Goal: Task Accomplishment & Management: Complete application form

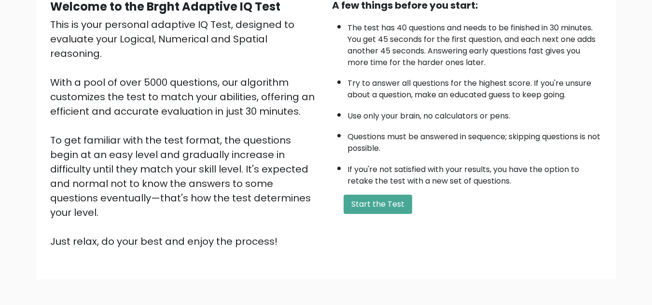
scroll to position [102, 0]
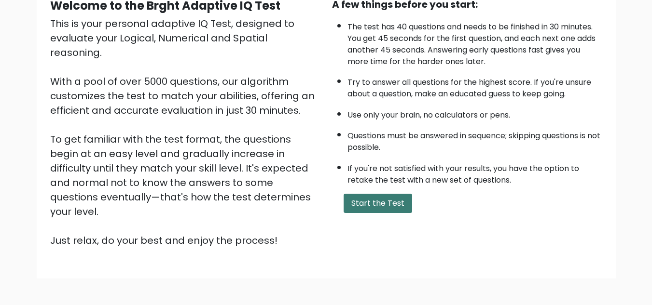
click at [377, 207] on button "Start the Test" at bounding box center [378, 203] width 69 height 19
click at [363, 200] on button "Start the Test" at bounding box center [378, 203] width 69 height 19
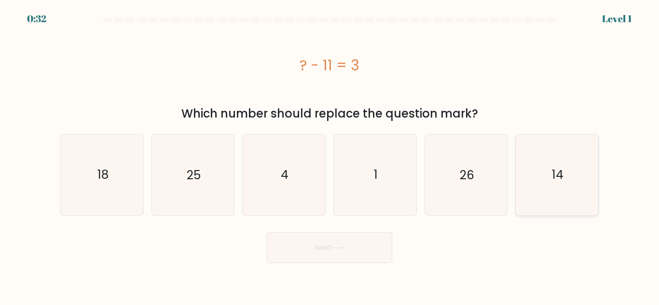
click at [551, 172] on icon "14" at bounding box center [557, 175] width 81 height 81
click at [330, 155] on input "f. 14" at bounding box center [330, 154] width 0 height 2
radio input "true"
click at [370, 243] on button "Next" at bounding box center [329, 248] width 125 height 31
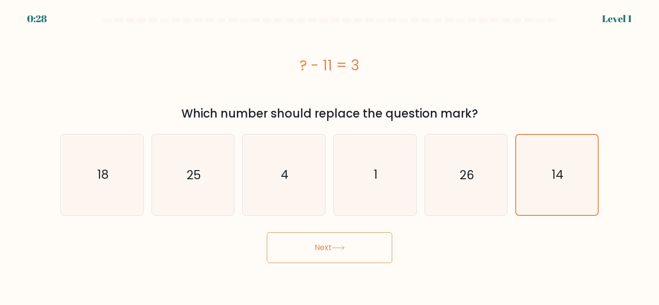
click at [370, 243] on button "Next" at bounding box center [329, 248] width 125 height 31
click at [327, 243] on button "Next" at bounding box center [329, 248] width 125 height 31
click at [323, 248] on button "Next" at bounding box center [329, 248] width 125 height 31
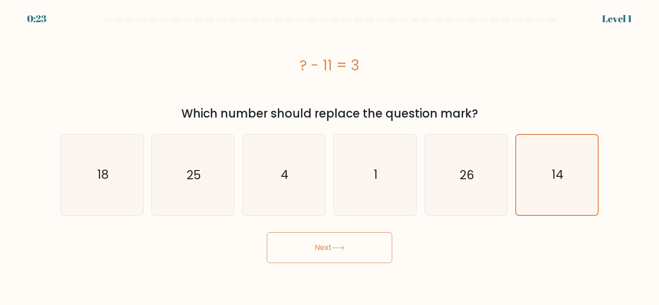
click at [323, 248] on button "Next" at bounding box center [329, 248] width 125 height 31
click at [550, 189] on icon "14" at bounding box center [557, 175] width 80 height 80
click at [330, 155] on input "f. 14" at bounding box center [330, 154] width 0 height 2
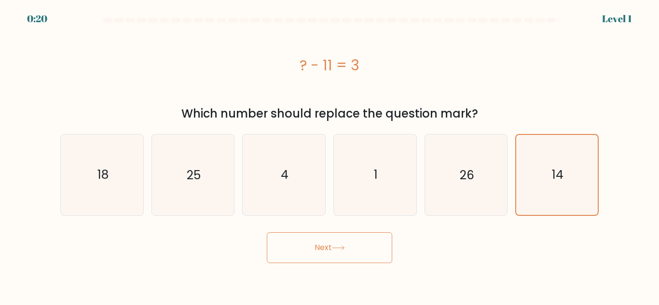
click at [371, 248] on button "Next" at bounding box center [329, 248] width 125 height 31
click at [350, 246] on button "Next" at bounding box center [329, 248] width 125 height 31
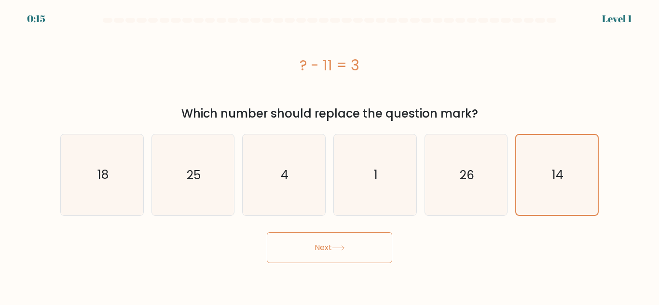
click at [350, 246] on button "Next" at bounding box center [329, 248] width 125 height 31
click at [304, 250] on button "Next" at bounding box center [329, 248] width 125 height 31
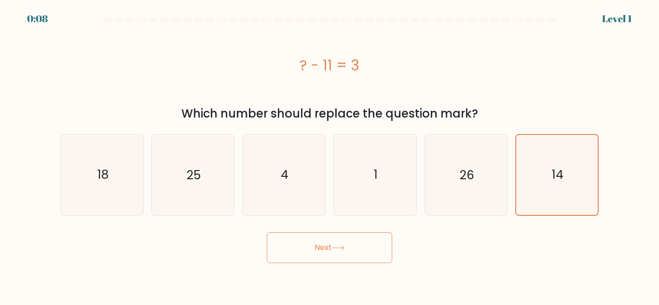
click at [304, 250] on button "Next" at bounding box center [329, 248] width 125 height 31
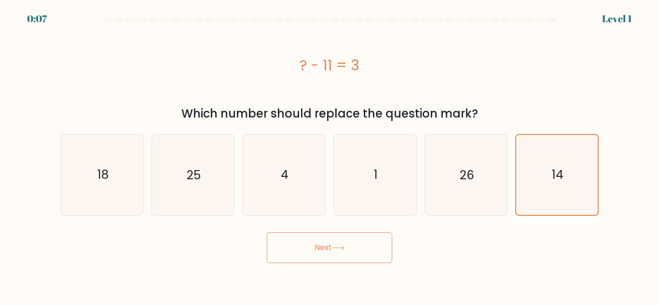
click at [304, 250] on button "Next" at bounding box center [329, 248] width 125 height 31
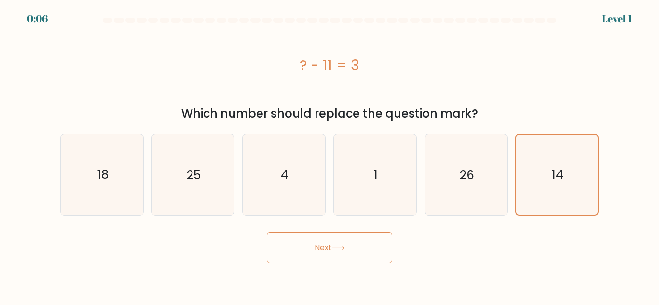
click at [304, 250] on button "Next" at bounding box center [329, 248] width 125 height 31
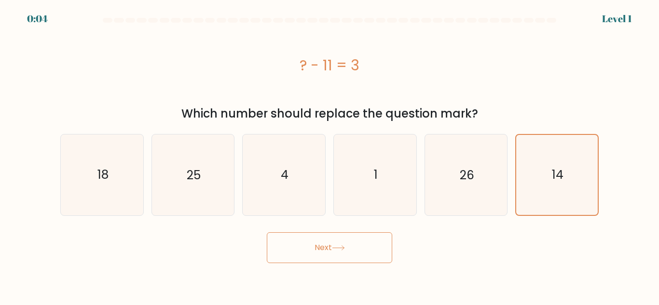
click at [304, 250] on button "Next" at bounding box center [329, 248] width 125 height 31
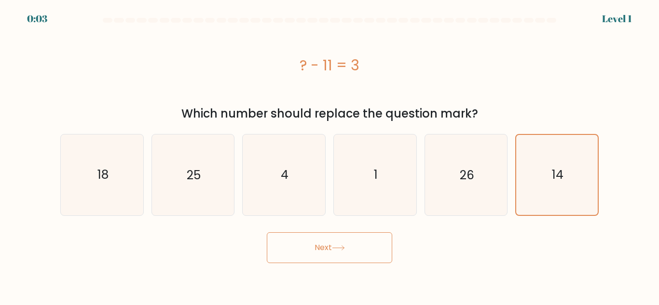
click at [304, 250] on button "Next" at bounding box center [329, 248] width 125 height 31
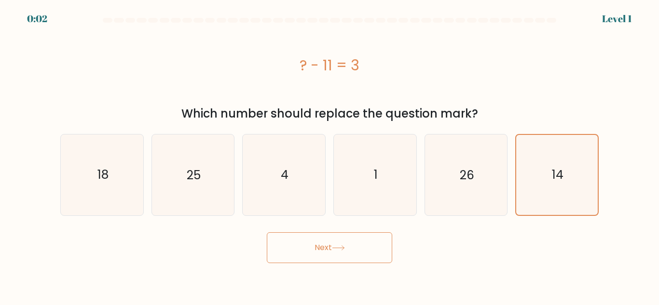
click at [304, 250] on button "Next" at bounding box center [329, 248] width 125 height 31
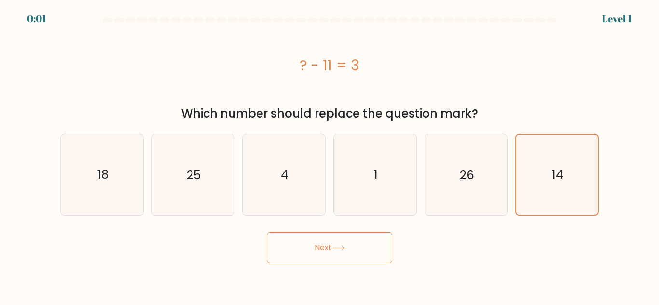
click at [304, 250] on button "Next" at bounding box center [329, 248] width 125 height 31
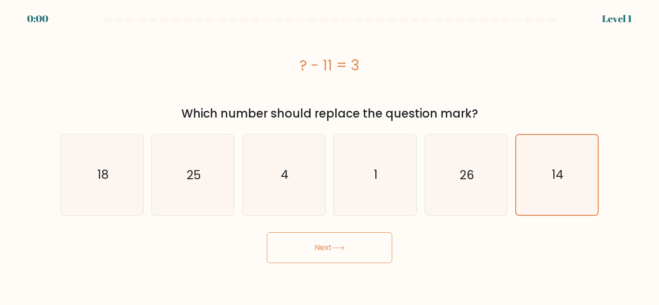
click at [304, 250] on div "Next" at bounding box center [330, 246] width 550 height 36
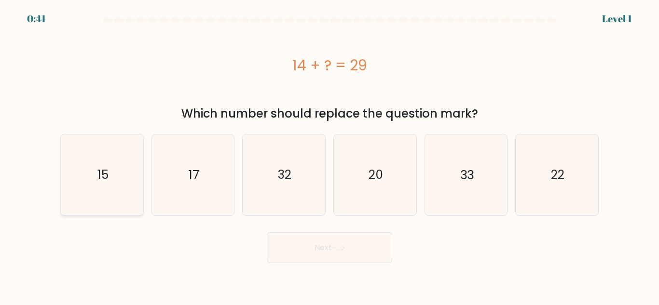
click at [119, 179] on icon "15" at bounding box center [102, 175] width 81 height 81
click at [330, 155] on input "a. 15" at bounding box center [330, 154] width 0 height 2
radio input "true"
click at [355, 256] on button "Next" at bounding box center [329, 248] width 125 height 31
click at [336, 247] on icon at bounding box center [338, 248] width 13 height 5
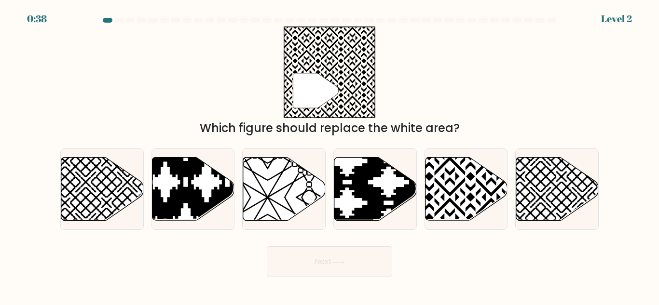
click at [336, 247] on button "Next" at bounding box center [329, 262] width 125 height 31
click at [267, 247] on button "Next" at bounding box center [329, 262] width 125 height 31
click at [444, 210] on icon at bounding box center [466, 189] width 83 height 63
click at [330, 155] on input "e." at bounding box center [330, 154] width 0 height 2
radio input "true"
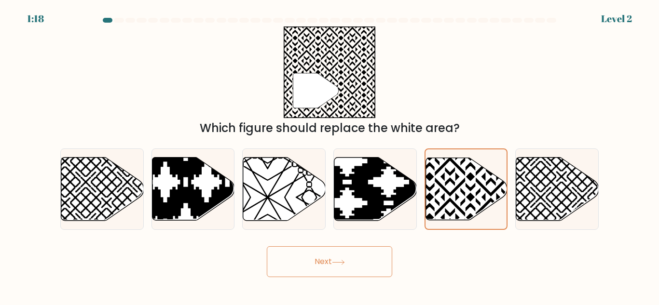
click at [349, 262] on button "Next" at bounding box center [329, 262] width 125 height 31
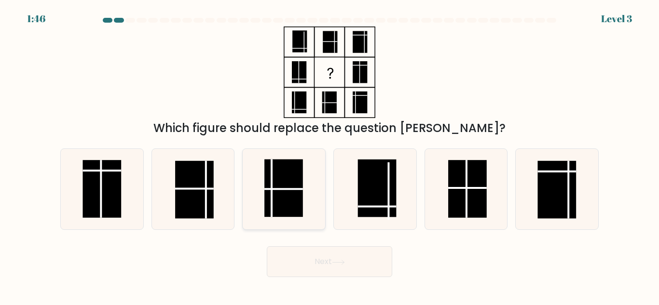
click at [302, 206] on rect at bounding box center [283, 189] width 39 height 58
click at [330, 155] on input "c." at bounding box center [330, 154] width 0 height 2
radio input "true"
click at [345, 260] on icon at bounding box center [338, 262] width 13 height 5
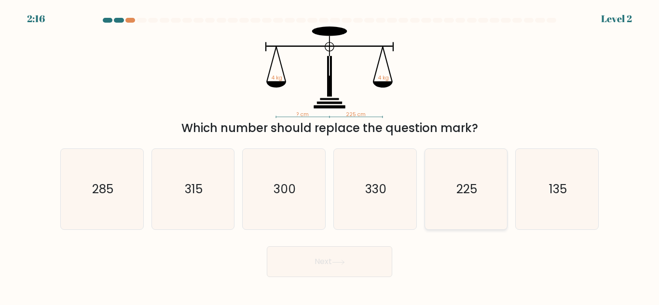
click at [483, 197] on icon "225" at bounding box center [466, 189] width 81 height 81
click at [330, 155] on input "e. 225" at bounding box center [330, 154] width 0 height 2
radio input "true"
click at [354, 265] on button "Next" at bounding box center [329, 262] width 125 height 31
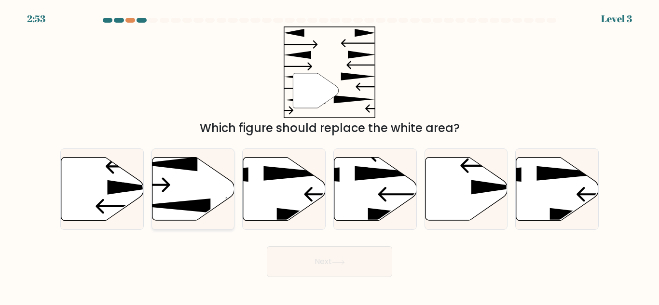
click at [189, 208] on icon at bounding box center [173, 206] width 75 height 14
click at [330, 155] on input "b." at bounding box center [330, 154] width 0 height 2
radio input "true"
click at [314, 257] on button "Next" at bounding box center [329, 262] width 125 height 31
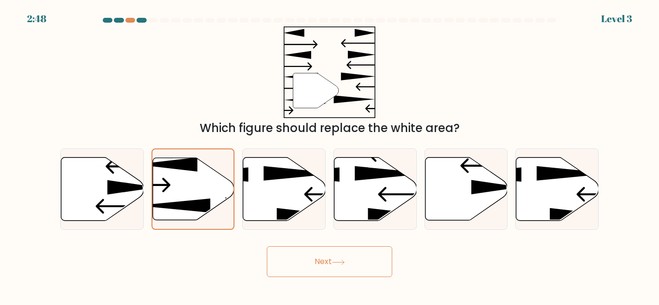
click at [267, 247] on button "Next" at bounding box center [329, 262] width 125 height 31
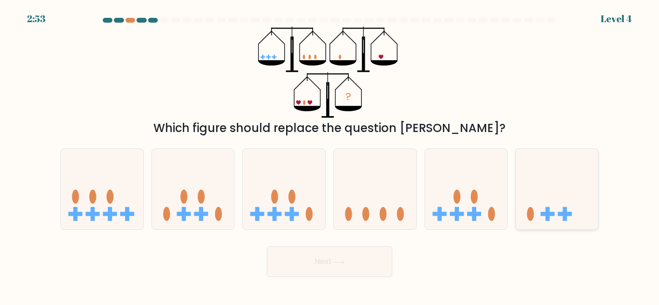
click at [536, 198] on icon at bounding box center [557, 189] width 83 height 68
click at [330, 155] on input "f." at bounding box center [330, 154] width 0 height 2
radio input "true"
click at [324, 251] on button "Next" at bounding box center [329, 262] width 125 height 31
click at [267, 247] on button "Next" at bounding box center [329, 262] width 125 height 31
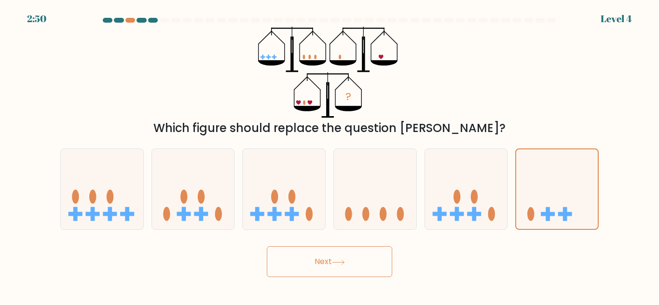
click at [267, 247] on button "Next" at bounding box center [329, 262] width 125 height 31
click at [338, 269] on button "Next" at bounding box center [329, 262] width 125 height 31
click at [267, 247] on button "Next" at bounding box center [329, 262] width 125 height 31
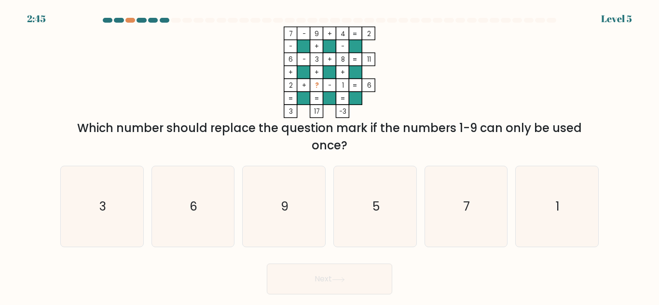
click at [267, 264] on button "Next" at bounding box center [329, 279] width 125 height 31
click at [460, 200] on icon "7" at bounding box center [466, 206] width 81 height 81
click at [330, 155] on input "e. 7" at bounding box center [330, 154] width 0 height 2
radio input "true"
click at [347, 291] on button "Next" at bounding box center [329, 279] width 125 height 31
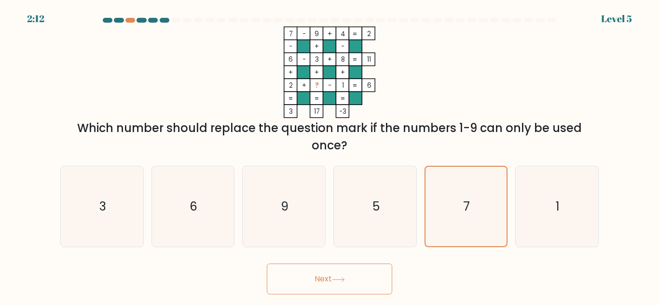
click at [267, 264] on button "Next" at bounding box center [329, 279] width 125 height 31
click at [337, 283] on button "Next" at bounding box center [329, 279] width 125 height 31
click at [267, 264] on button "Next" at bounding box center [329, 279] width 125 height 31
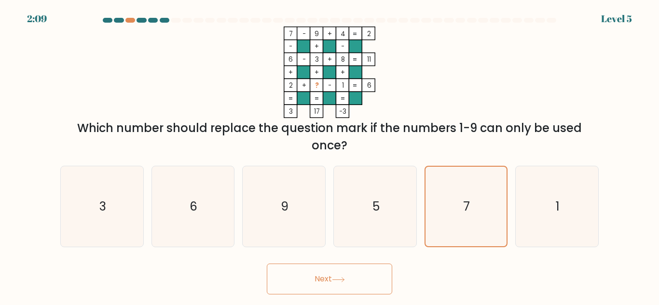
click at [267, 264] on button "Next" at bounding box center [329, 279] width 125 height 31
click at [337, 283] on button "Next" at bounding box center [329, 279] width 125 height 31
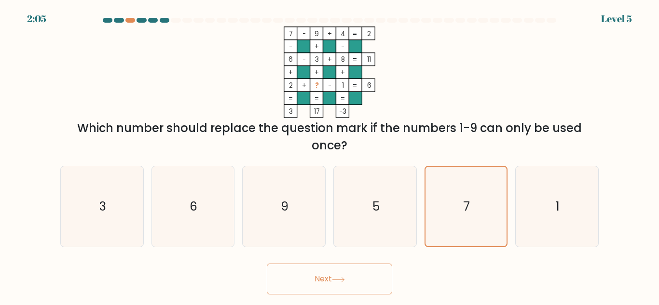
click at [337, 283] on button "Next" at bounding box center [329, 279] width 125 height 31
click at [267, 264] on button "Next" at bounding box center [329, 279] width 125 height 31
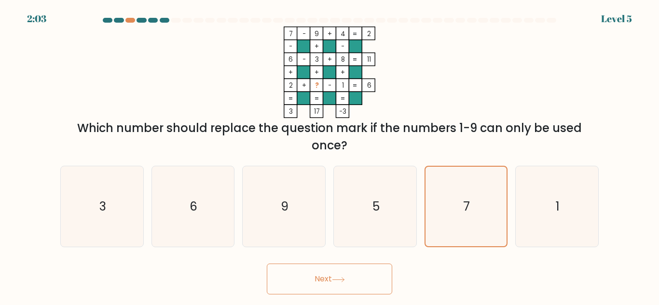
click at [267, 264] on button "Next" at bounding box center [329, 279] width 125 height 31
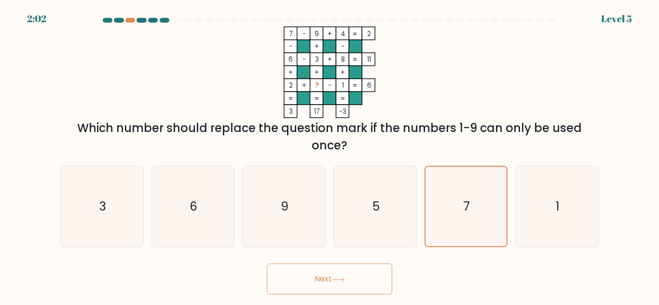
click at [267, 264] on button "Next" at bounding box center [329, 279] width 125 height 31
click at [337, 283] on button "Next" at bounding box center [329, 279] width 125 height 31
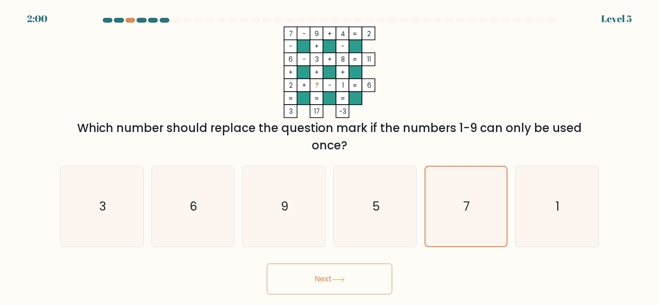
click at [337, 283] on button "Next" at bounding box center [329, 279] width 125 height 31
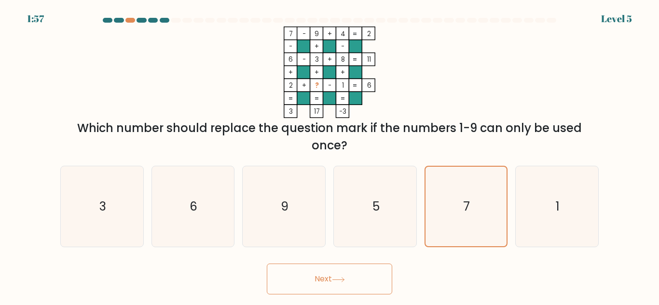
click at [267, 264] on button "Next" at bounding box center [329, 279] width 125 height 31
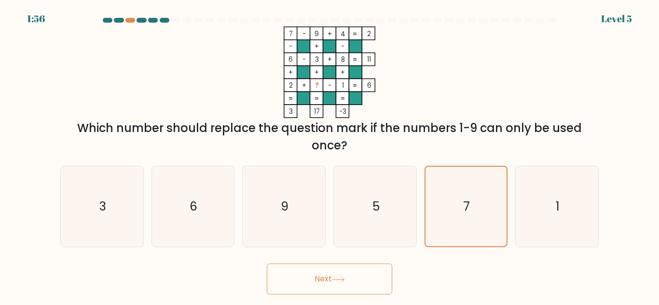
click at [267, 264] on button "Next" at bounding box center [329, 279] width 125 height 31
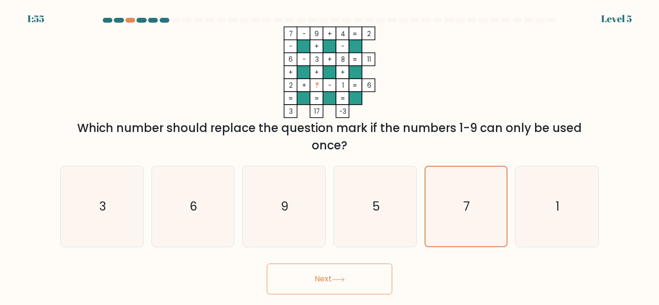
click at [267, 264] on button "Next" at bounding box center [329, 279] width 125 height 31
click at [341, 283] on button "Next" at bounding box center [329, 279] width 125 height 31
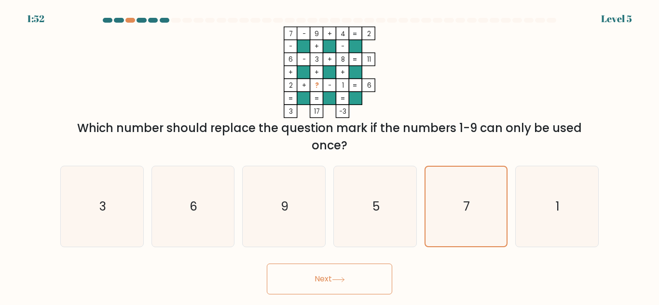
click at [341, 283] on button "Next" at bounding box center [329, 279] width 125 height 31
click at [267, 264] on button "Next" at bounding box center [329, 279] width 125 height 31
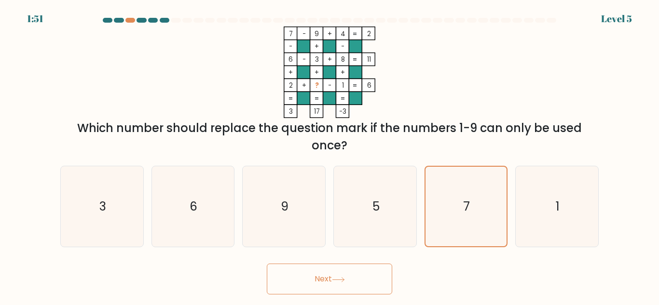
click at [267, 264] on button "Next" at bounding box center [329, 279] width 125 height 31
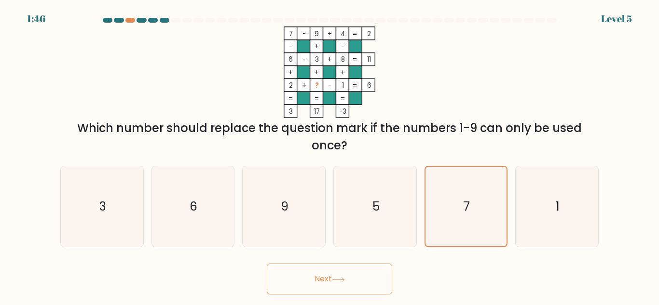
click at [0, 64] on form at bounding box center [329, 156] width 659 height 277
click at [320, 283] on button "Next" at bounding box center [329, 279] width 125 height 31
click at [525, 200] on icon "1" at bounding box center [557, 206] width 81 height 81
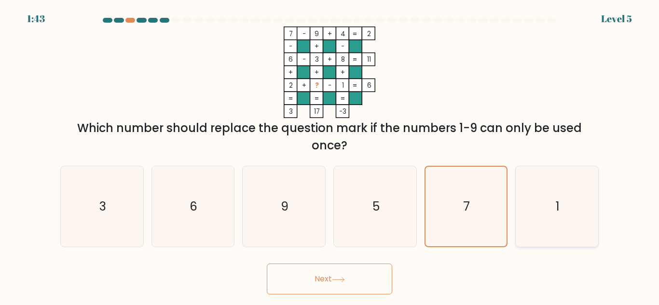
click at [330, 155] on input "f. 1" at bounding box center [330, 154] width 0 height 2
radio input "true"
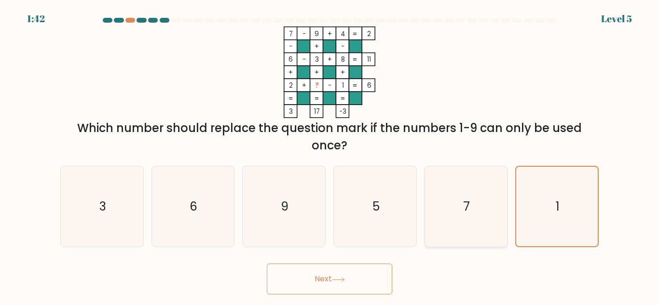
click at [481, 203] on icon "7" at bounding box center [466, 206] width 81 height 81
click at [330, 155] on input "e. 7" at bounding box center [330, 154] width 0 height 2
radio input "true"
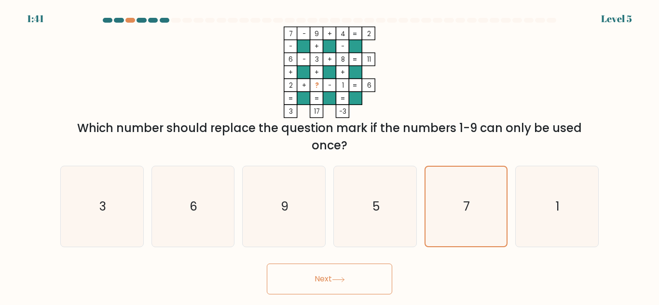
click at [296, 273] on button "Next" at bounding box center [329, 279] width 125 height 31
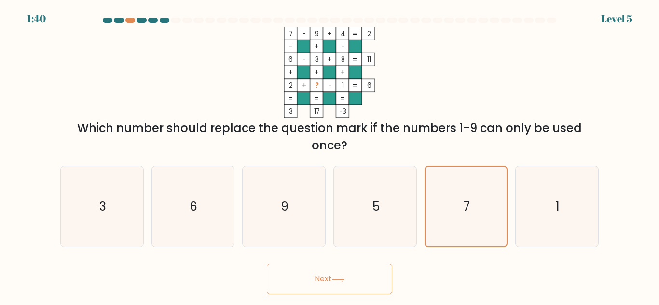
click at [267, 264] on button "Next" at bounding box center [329, 279] width 125 height 31
click at [296, 273] on button "Next" at bounding box center [329, 279] width 125 height 31
click at [267, 264] on button "Next" at bounding box center [329, 279] width 125 height 31
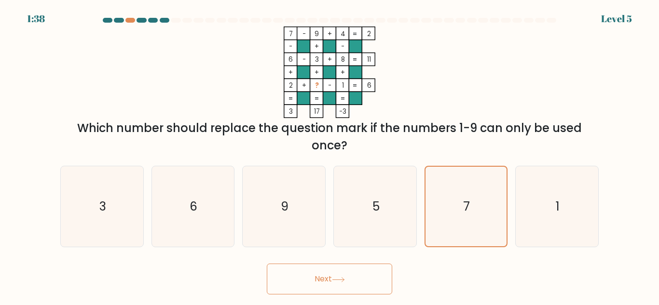
click at [318, 278] on button "Next" at bounding box center [329, 279] width 125 height 31
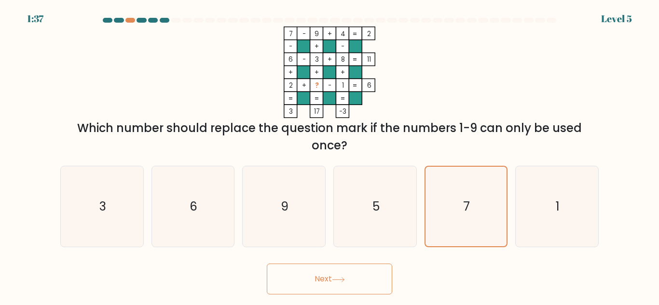
click at [267, 264] on button "Next" at bounding box center [329, 279] width 125 height 31
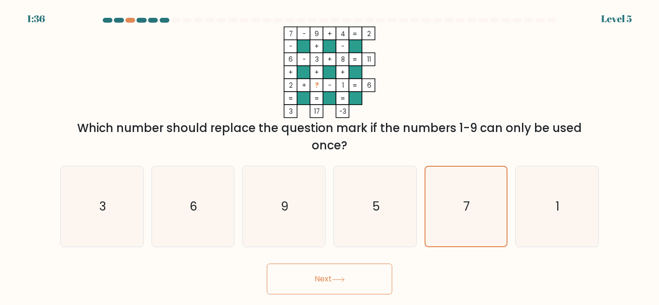
click at [267, 264] on button "Next" at bounding box center [329, 279] width 125 height 31
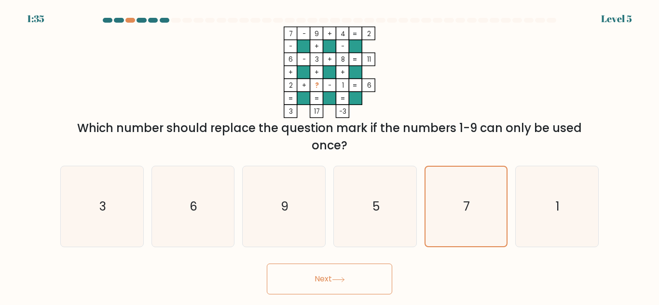
click at [267, 264] on button "Next" at bounding box center [329, 279] width 125 height 31
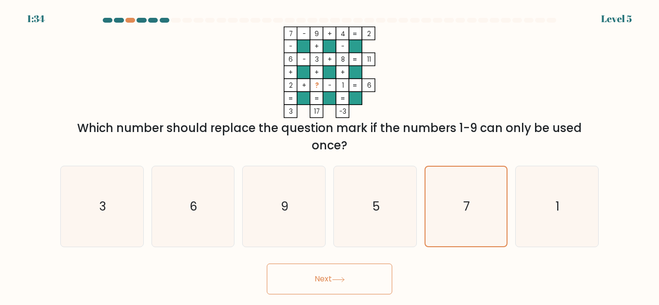
click at [267, 264] on button "Next" at bounding box center [329, 279] width 125 height 31
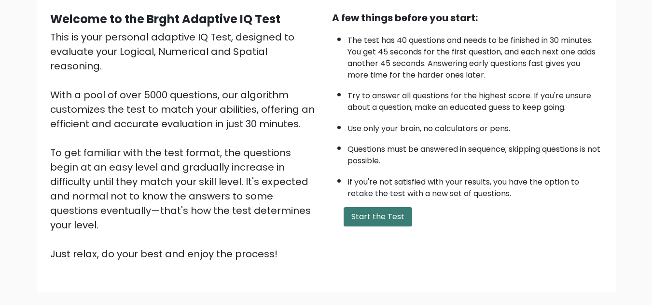
scroll to position [89, 0]
click at [384, 217] on button "Start the Test" at bounding box center [378, 216] width 69 height 19
click at [356, 209] on button "Start the Test" at bounding box center [378, 216] width 69 height 19
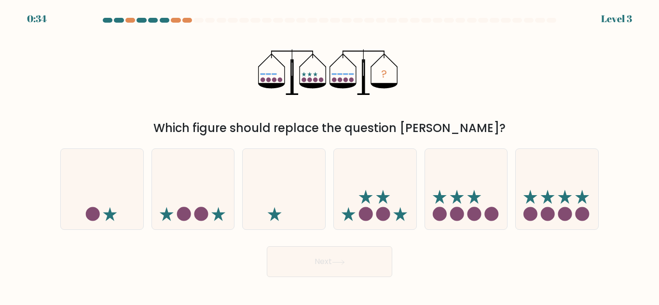
click at [109, 19] on div at bounding box center [108, 20] width 10 height 5
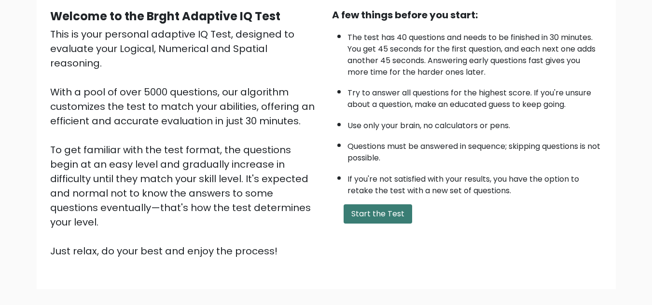
scroll to position [92, 0]
click at [373, 213] on button "Start the Test" at bounding box center [378, 213] width 69 height 19
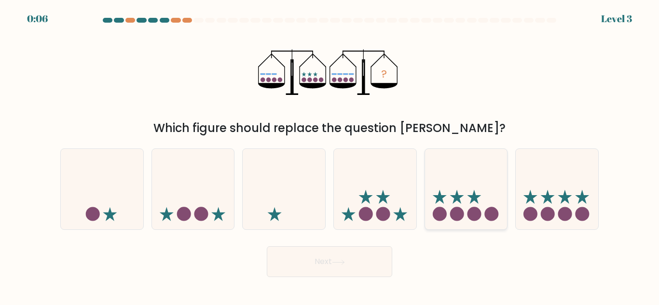
drag, startPoint x: 636, startPoint y: 0, endPoint x: 457, endPoint y: 203, distance: 270.4
click at [457, 203] on icon at bounding box center [466, 189] width 83 height 68
click at [330, 155] on input "e." at bounding box center [330, 154] width 0 height 2
radio input "true"
click at [536, 207] on icon at bounding box center [557, 189] width 83 height 68
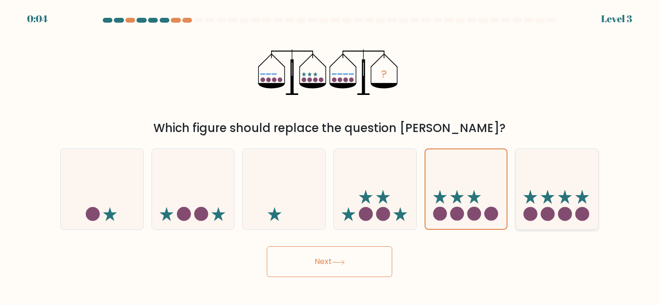
click at [330, 155] on input "f." at bounding box center [330, 154] width 0 height 2
radio input "true"
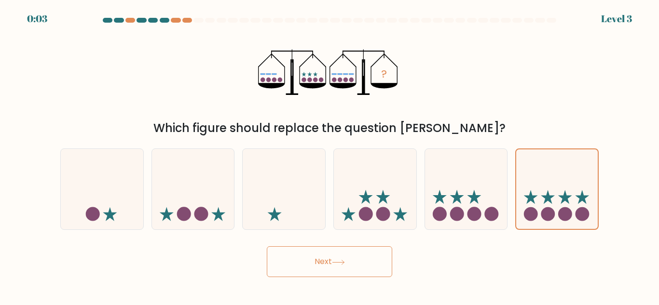
click at [371, 259] on button "Next" at bounding box center [329, 262] width 125 height 31
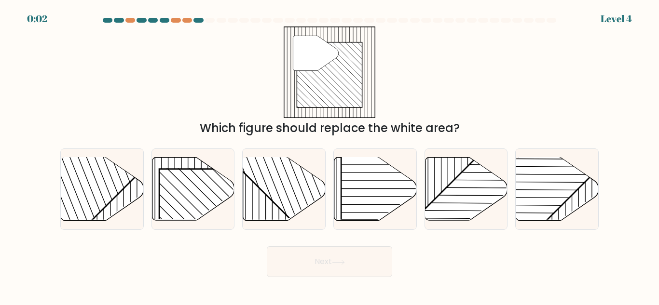
click at [371, 259] on button "Next" at bounding box center [329, 262] width 125 height 31
click at [466, 197] on rect at bounding box center [491, 225] width 162 height 162
click at [330, 155] on input "e." at bounding box center [330, 154] width 0 height 2
radio input "true"
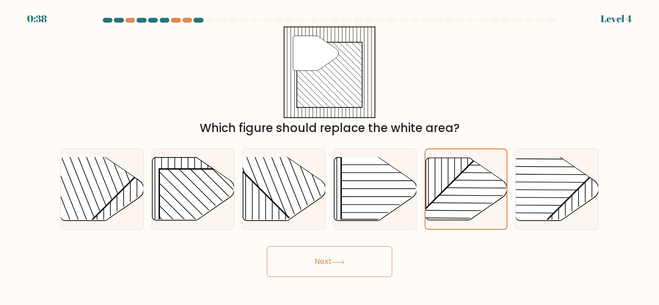
click at [359, 266] on button "Next" at bounding box center [329, 262] width 125 height 31
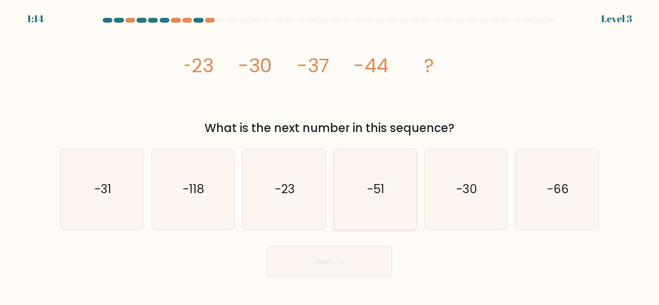
click at [398, 207] on icon "-51" at bounding box center [375, 189] width 81 height 81
click at [330, 155] on input "d. -51" at bounding box center [330, 154] width 0 height 2
radio input "true"
click at [343, 262] on icon at bounding box center [338, 262] width 13 height 5
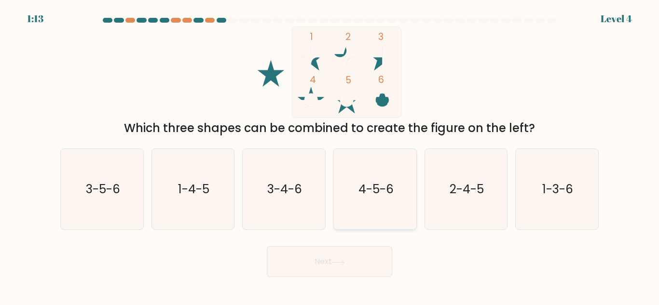
click at [380, 188] on text "4-5-6" at bounding box center [375, 189] width 35 height 17
click at [330, 155] on input "d. 4-5-6" at bounding box center [330, 154] width 0 height 2
radio input "true"
click at [332, 261] on button "Next" at bounding box center [329, 262] width 125 height 31
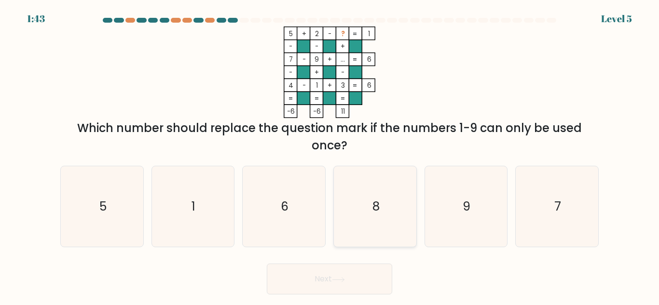
click at [377, 198] on icon "8" at bounding box center [375, 206] width 81 height 81
click at [330, 155] on input "d. 8" at bounding box center [330, 154] width 0 height 2
radio input "true"
click at [353, 267] on button "Next" at bounding box center [329, 279] width 125 height 31
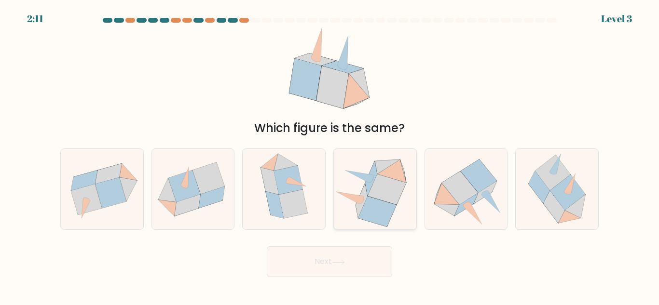
click at [379, 189] on icon at bounding box center [387, 190] width 38 height 30
click at [330, 155] on input "d." at bounding box center [330, 154] width 0 height 2
radio input "true"
click at [356, 250] on button "Next" at bounding box center [329, 262] width 125 height 31
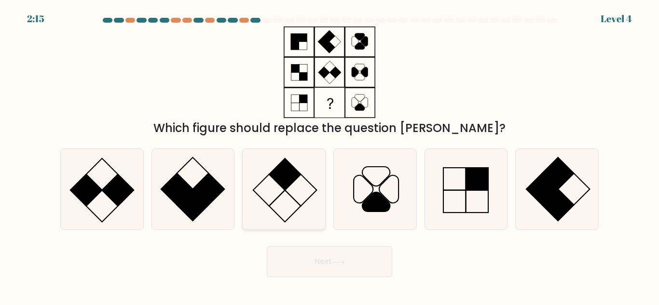
click at [299, 190] on icon at bounding box center [284, 189] width 81 height 81
click at [330, 155] on input "c." at bounding box center [330, 154] width 0 height 2
radio input "true"
click at [328, 247] on button "Next" at bounding box center [329, 262] width 125 height 31
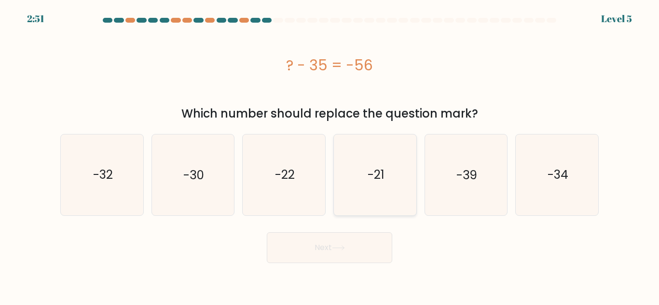
click at [358, 173] on icon "-21" at bounding box center [375, 175] width 81 height 81
click at [330, 155] on input "d. -21" at bounding box center [330, 154] width 0 height 2
radio input "true"
click at [341, 243] on button "Next" at bounding box center [329, 248] width 125 height 31
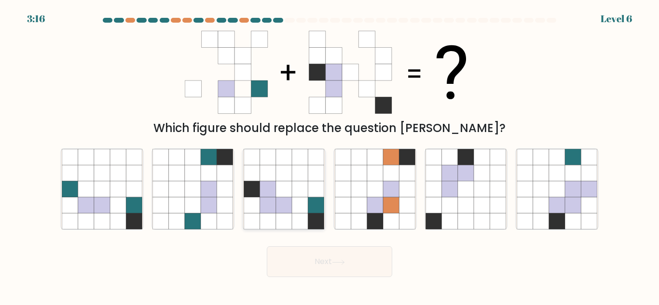
click at [304, 181] on icon at bounding box center [300, 189] width 16 height 16
click at [330, 155] on input "c." at bounding box center [330, 154] width 0 height 2
radio input "true"
click at [330, 259] on button "Next" at bounding box center [329, 262] width 125 height 31
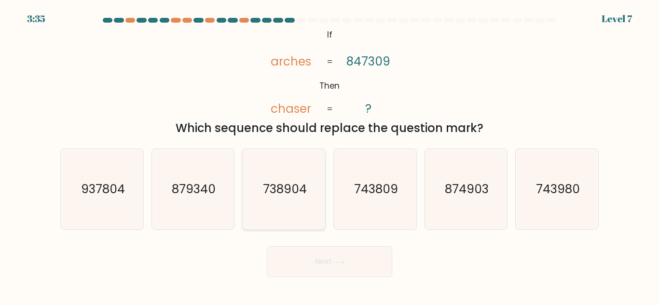
click at [302, 193] on text "738904" at bounding box center [285, 189] width 44 height 17
click at [330, 155] on input "c. 738904" at bounding box center [330, 154] width 0 height 2
radio input "true"
click at [330, 277] on button "Next" at bounding box center [329, 262] width 125 height 31
click at [327, 263] on button "Next" at bounding box center [329, 262] width 125 height 31
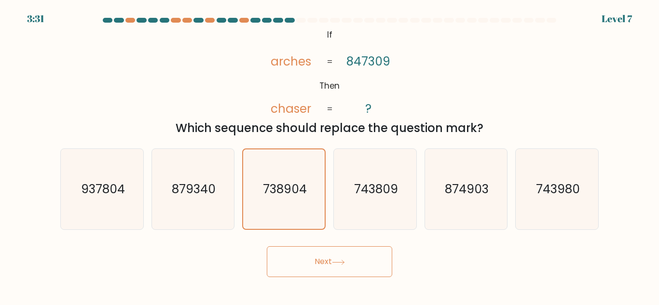
click at [323, 257] on button "Next" at bounding box center [329, 262] width 125 height 31
click at [267, 247] on button "Next" at bounding box center [329, 262] width 125 height 31
click at [323, 257] on button "Next" at bounding box center [329, 262] width 125 height 31
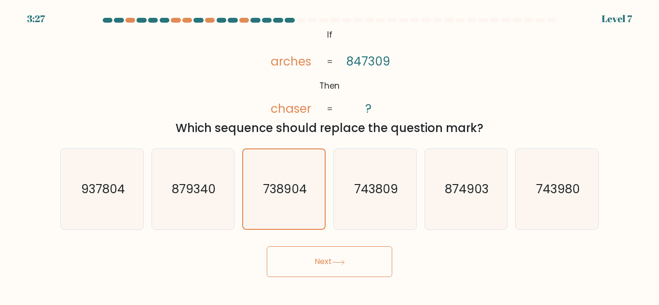
click at [323, 257] on button "Next" at bounding box center [329, 262] width 125 height 31
click at [351, 262] on button "Next" at bounding box center [329, 262] width 125 height 31
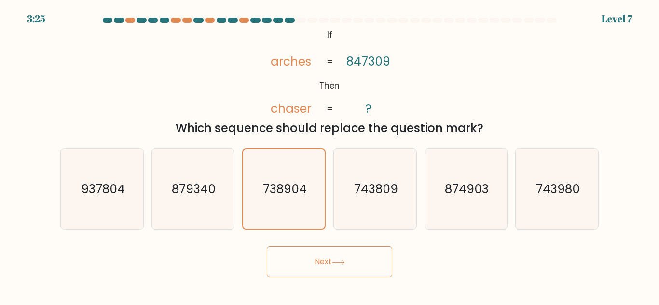
click at [351, 262] on button "Next" at bounding box center [329, 262] width 125 height 31
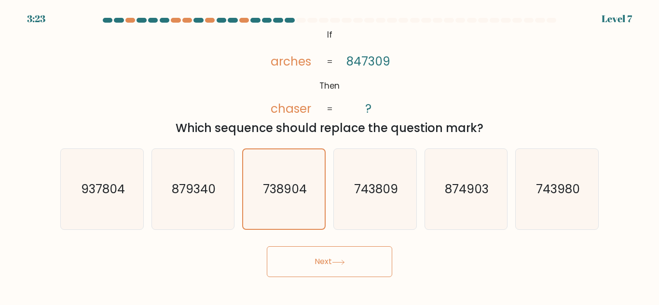
click at [351, 262] on button "Next" at bounding box center [329, 262] width 125 height 31
click at [323, 263] on button "Next" at bounding box center [329, 262] width 125 height 31
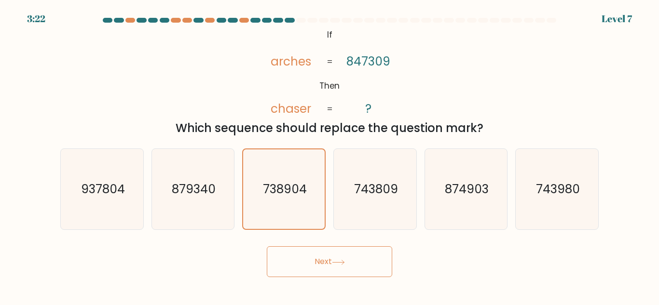
click at [323, 263] on button "Next" at bounding box center [329, 262] width 125 height 31
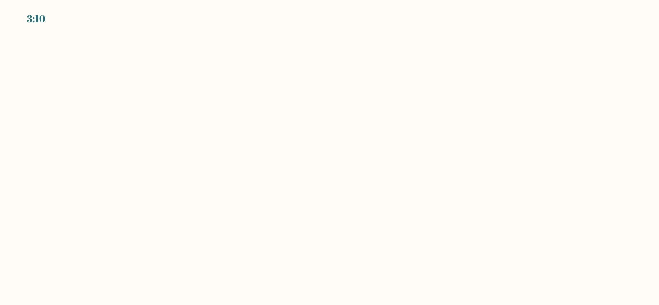
click at [371, 209] on body "3:10" at bounding box center [329, 152] width 659 height 305
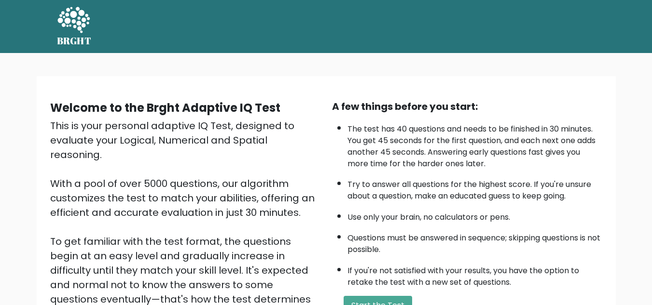
scroll to position [86, 0]
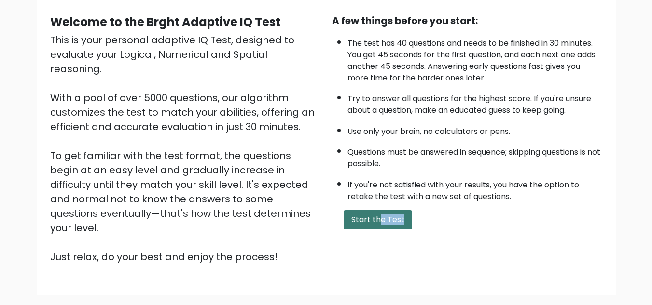
drag, startPoint x: 381, startPoint y: 230, endPoint x: 376, endPoint y: 222, distance: 9.1
click at [376, 222] on div "A few things before you start: The test has 40 questions and needs to be finish…" at bounding box center [467, 139] width 282 height 251
click at [376, 222] on button "Start the Test" at bounding box center [378, 219] width 69 height 19
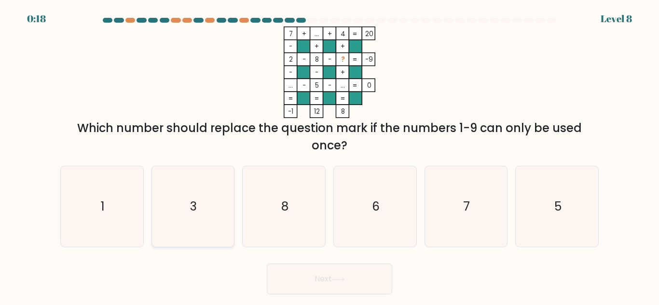
click at [205, 209] on icon "3" at bounding box center [192, 206] width 81 height 81
click at [330, 155] on input "b. 3" at bounding box center [330, 154] width 0 height 2
radio input "true"
click at [360, 278] on button "Next" at bounding box center [329, 279] width 125 height 31
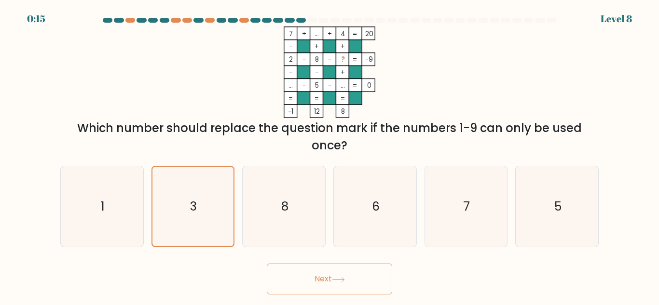
click at [267, 264] on button "Next" at bounding box center [329, 279] width 125 height 31
click at [360, 278] on button "Next" at bounding box center [329, 279] width 125 height 31
click at [294, 280] on button "Next" at bounding box center [329, 279] width 125 height 31
click at [267, 264] on button "Next" at bounding box center [329, 279] width 125 height 31
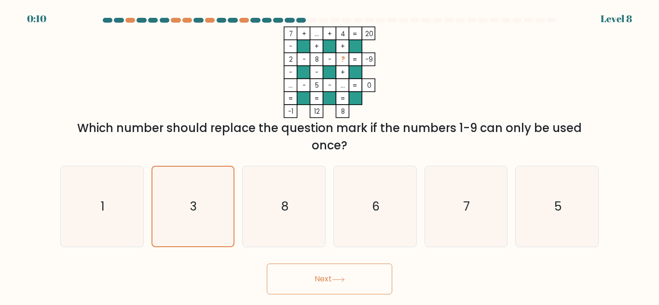
click at [267, 264] on button "Next" at bounding box center [329, 279] width 125 height 31
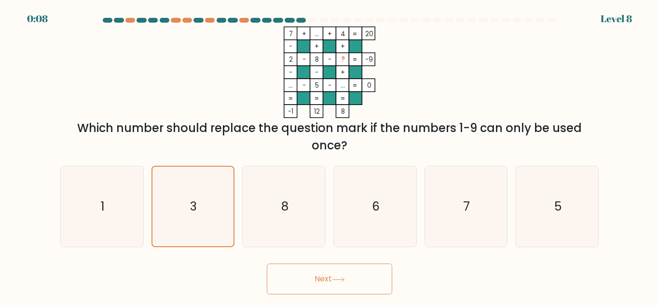
click at [267, 264] on button "Next" at bounding box center [329, 279] width 125 height 31
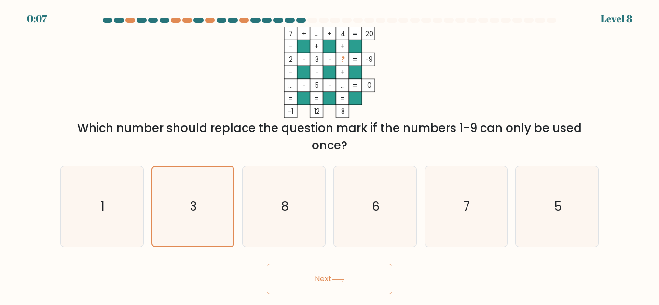
click at [267, 264] on button "Next" at bounding box center [329, 279] width 125 height 31
click at [339, 277] on icon at bounding box center [338, 279] width 13 height 5
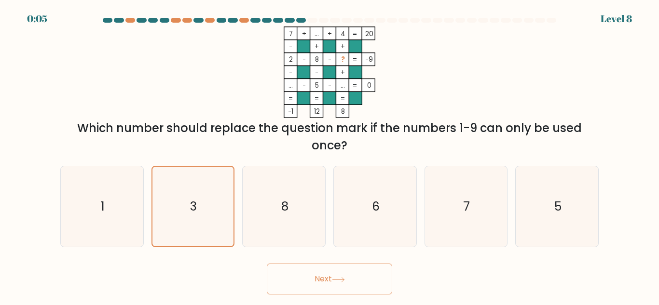
click at [339, 277] on icon at bounding box center [338, 279] width 13 height 5
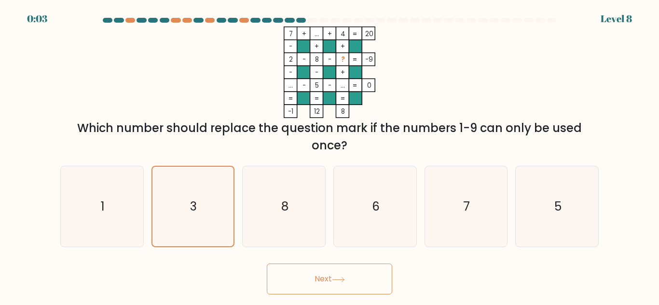
click at [339, 277] on icon at bounding box center [338, 279] width 13 height 5
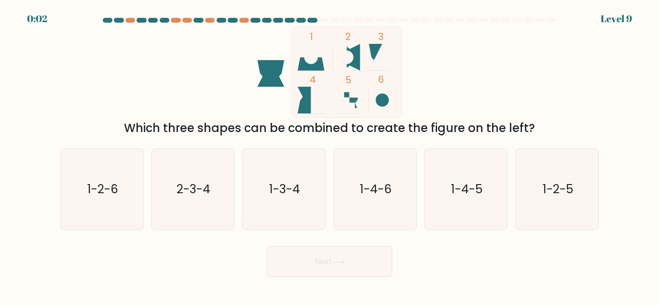
click at [339, 277] on button "Next" at bounding box center [329, 262] width 125 height 31
click at [489, 272] on div "Next" at bounding box center [330, 260] width 550 height 36
click at [304, 203] on icon "1-3-4" at bounding box center [284, 189] width 81 height 81
click at [330, 155] on input "c. 1-3-4" at bounding box center [330, 154] width 0 height 2
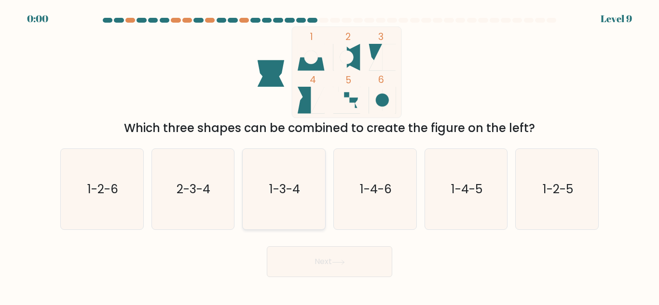
radio input "true"
click at [314, 257] on div "Next" at bounding box center [330, 260] width 550 height 36
